Goal: Information Seeking & Learning: Learn about a topic

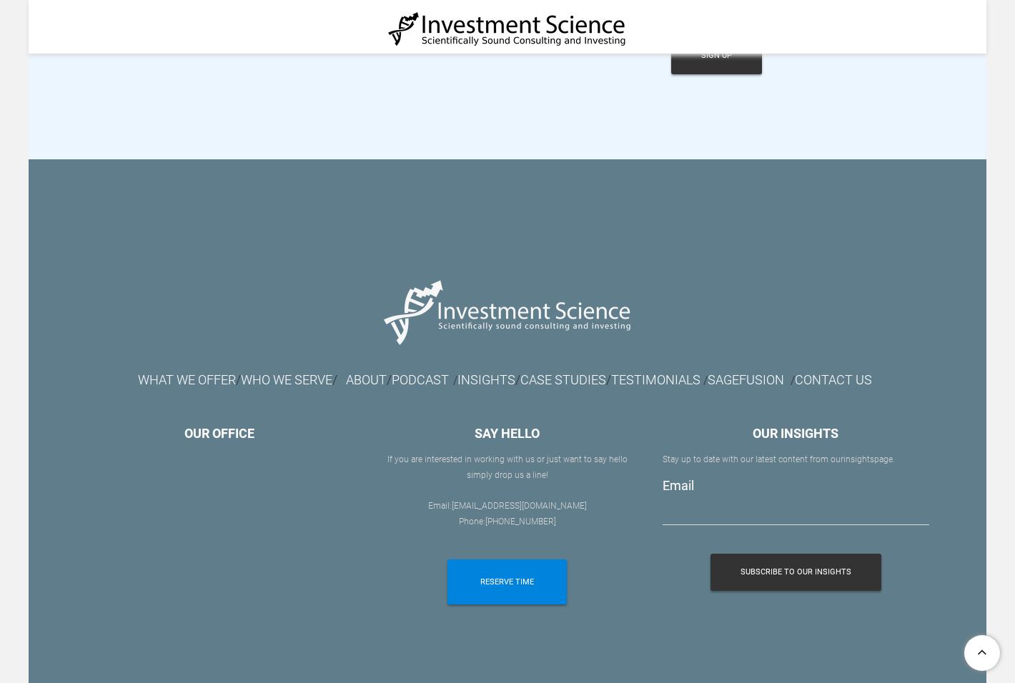
scroll to position [3558, 0]
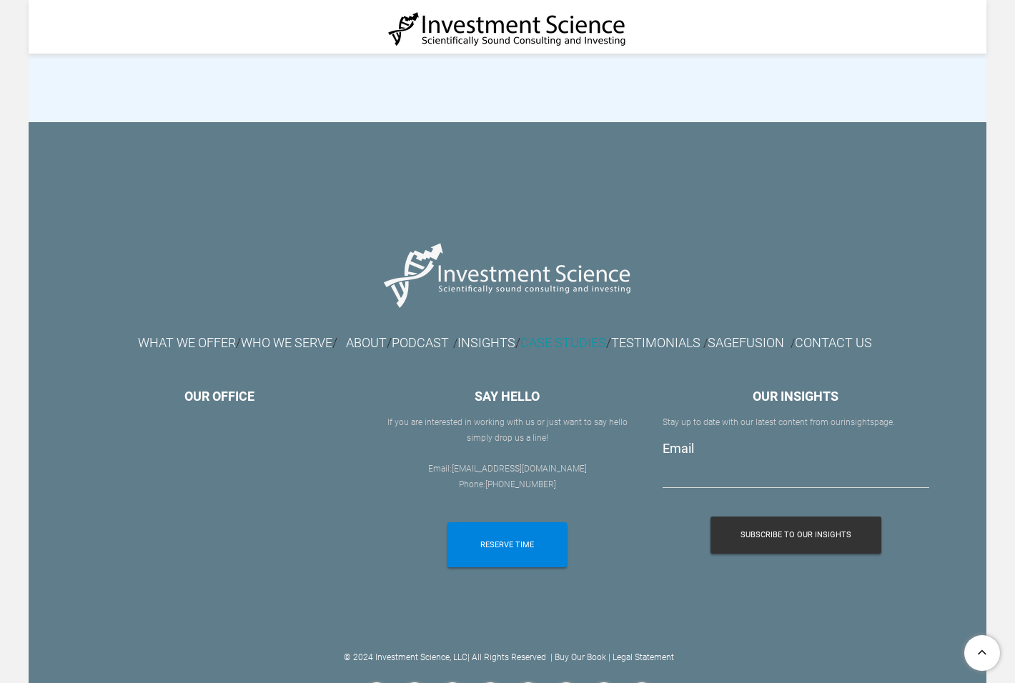
click at [574, 335] on link "CASE STUDIES" at bounding box center [563, 342] width 86 height 15
